Goal: Find specific page/section

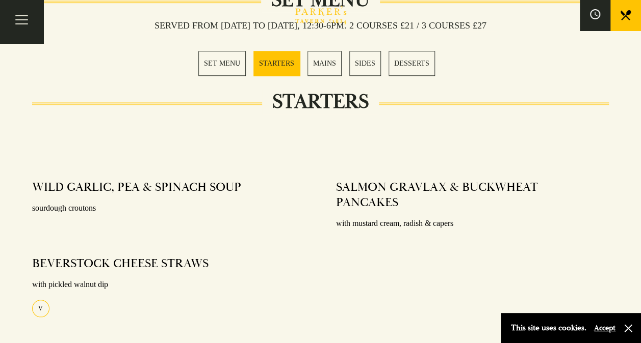
scroll to position [406, 0]
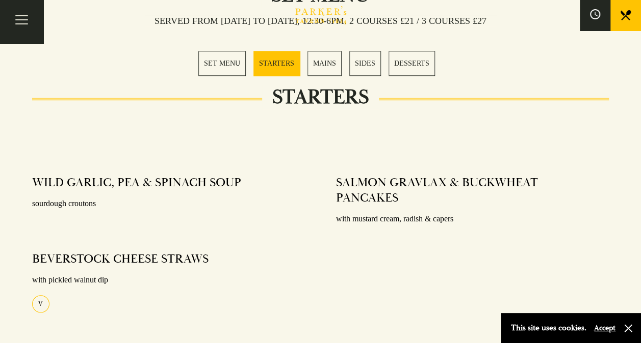
click at [330, 66] on link "MAINS" at bounding box center [324, 63] width 34 height 25
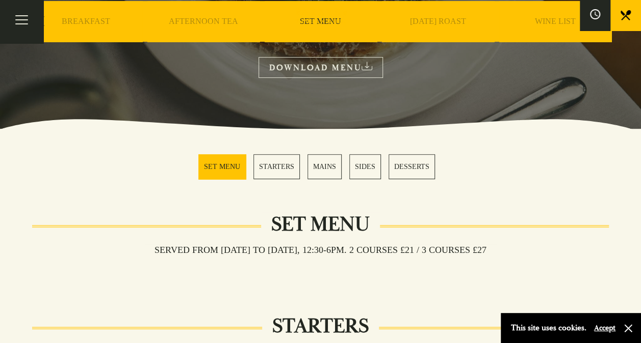
scroll to position [181, 0]
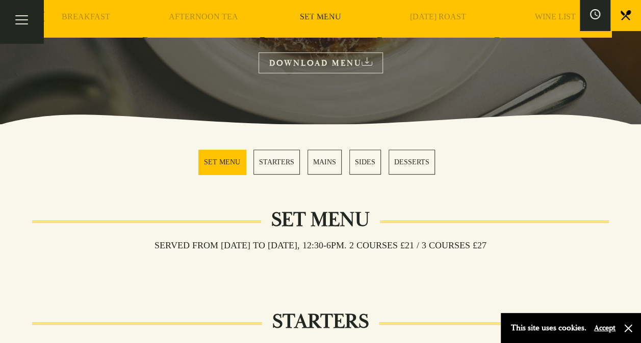
click at [316, 169] on link "MAINS" at bounding box center [324, 162] width 34 height 25
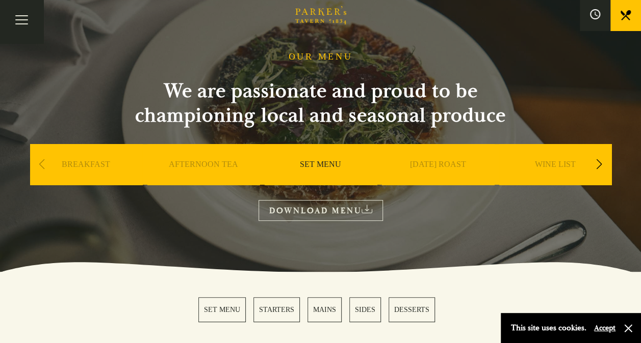
scroll to position [0, 0]
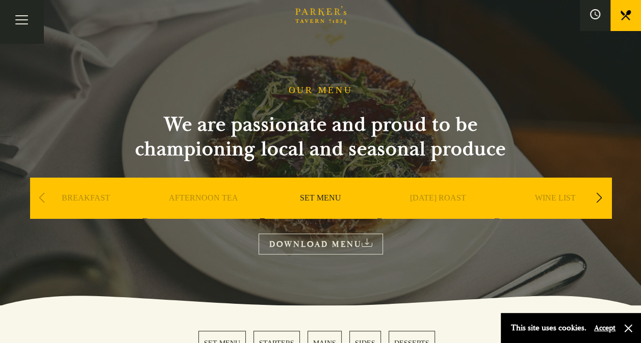
click at [415, 198] on link "[DATE] ROAST" at bounding box center [438, 213] width 56 height 41
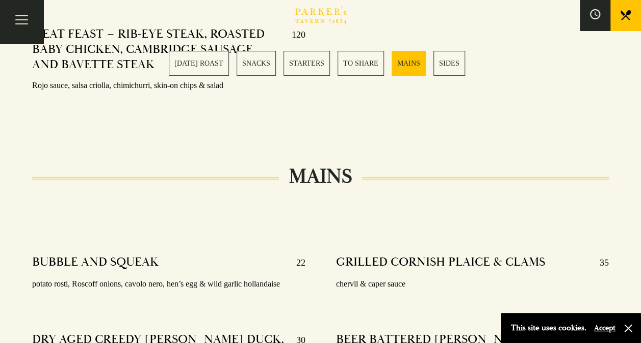
scroll to position [1683, 0]
